Goal: Find specific page/section: Find specific page/section

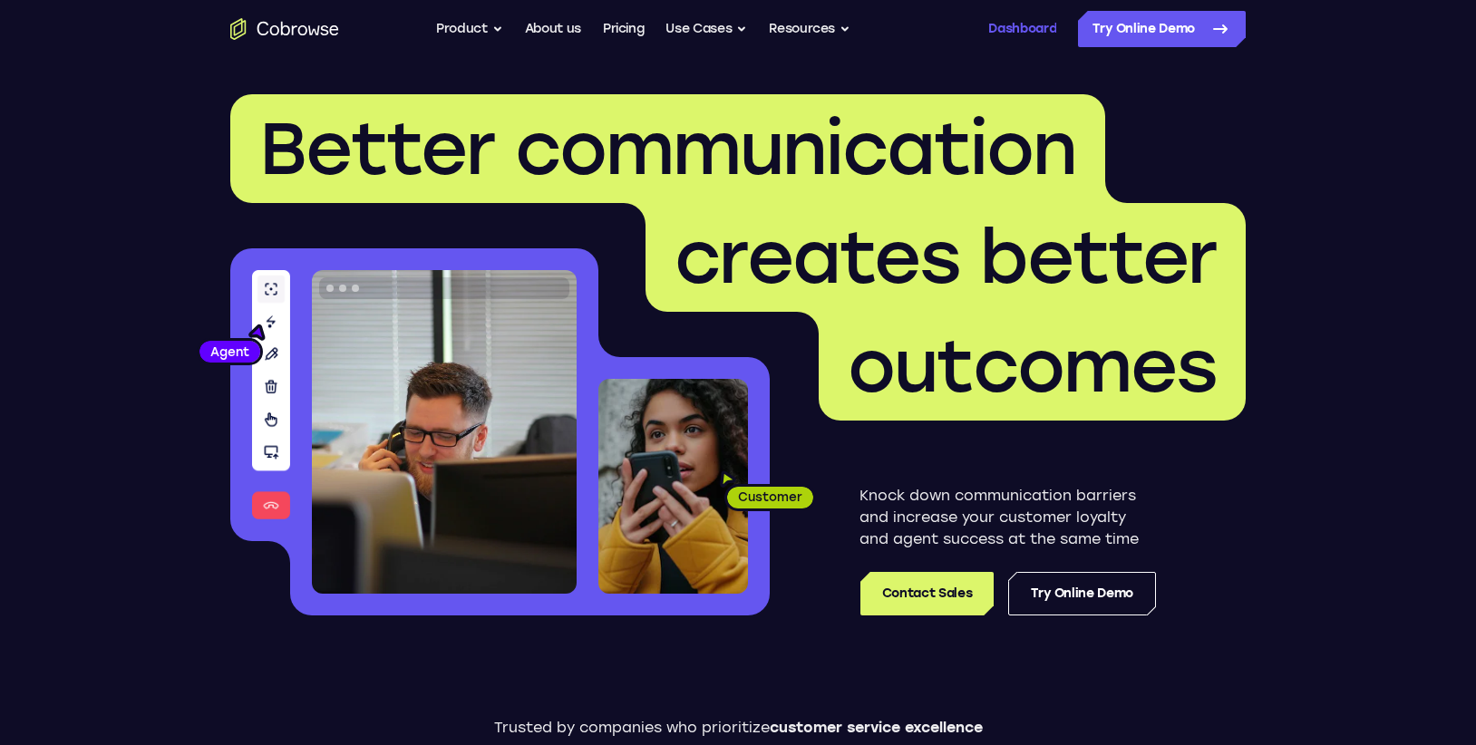
click at [1012, 38] on link "Dashboard" at bounding box center [1022, 29] width 68 height 36
click at [1005, 33] on link "Dashboard" at bounding box center [1022, 29] width 68 height 36
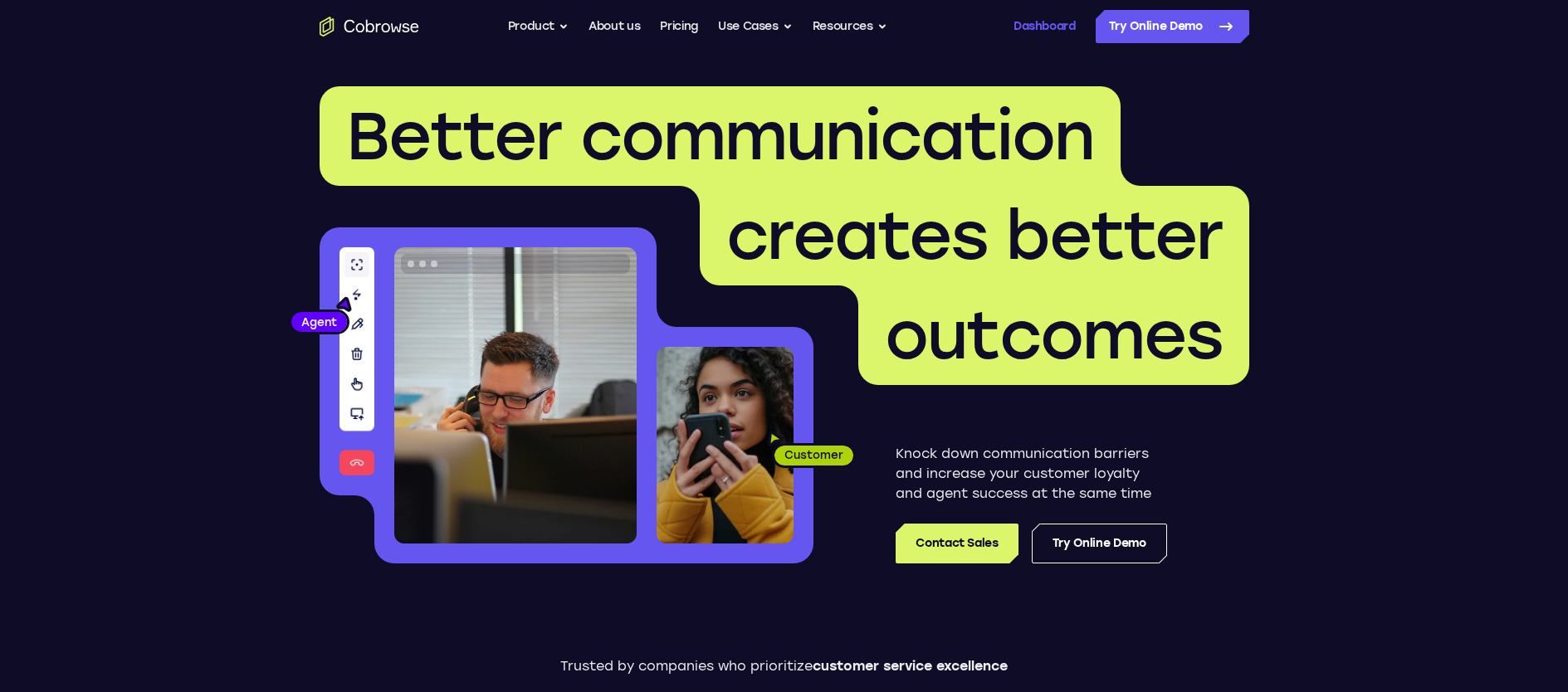
click at [1044, 40] on link "Dashboard" at bounding box center [1044, 27] width 62 height 33
